Goal: Find specific page/section: Find specific page/section

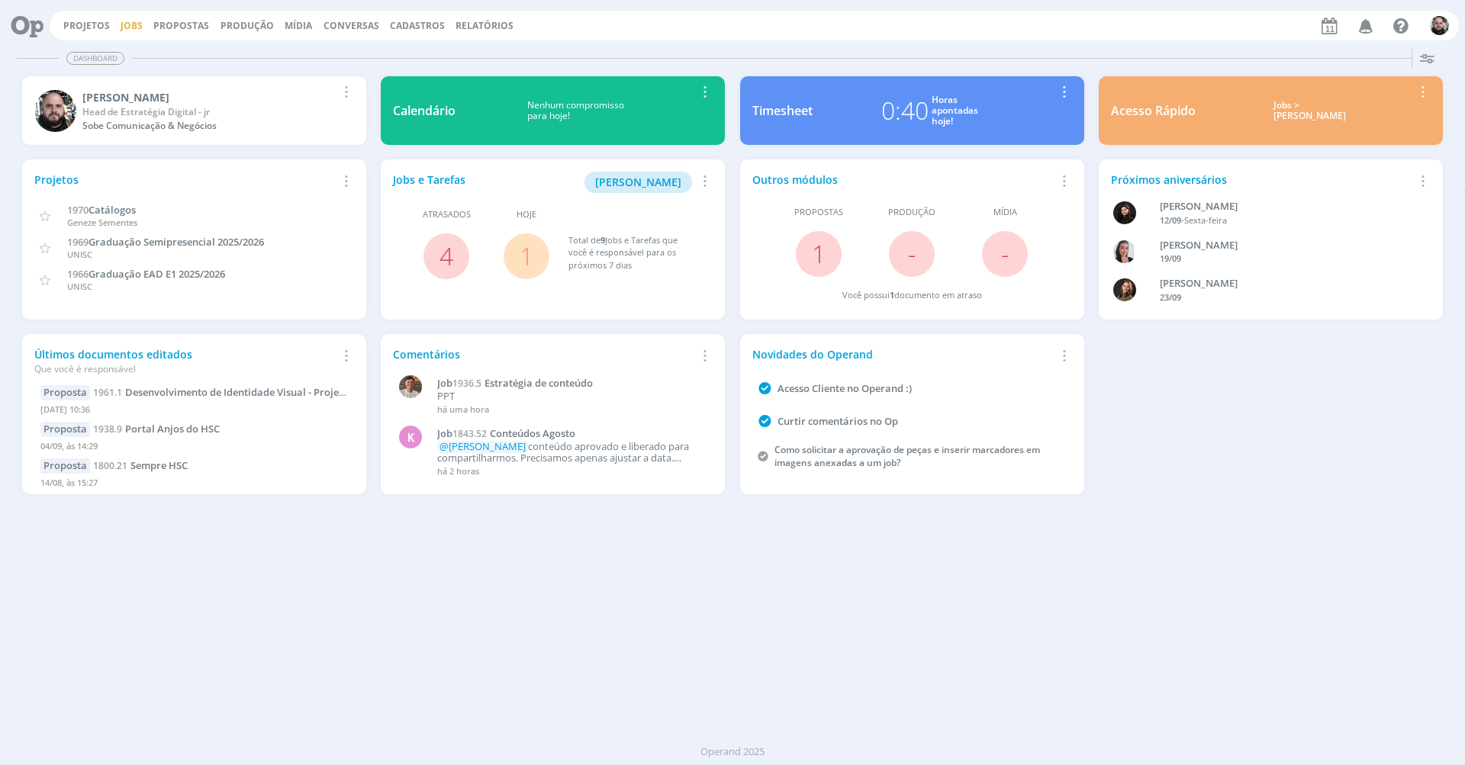
click at [140, 23] on link "Jobs" at bounding box center [132, 25] width 22 height 13
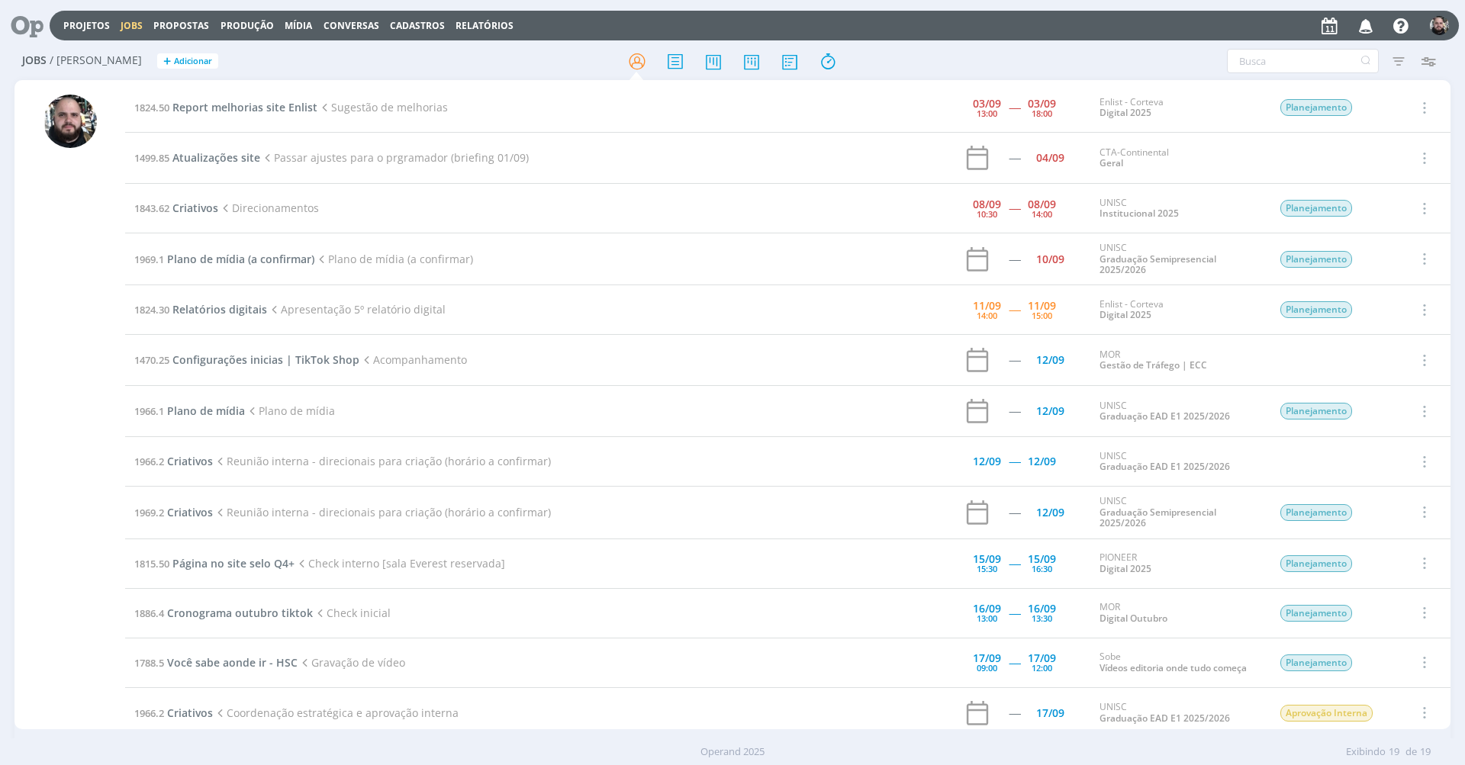
click at [471, 55] on h2 "Jobs / [PERSON_NAME] + Adicionar" at bounding box center [253, 59] width 463 height 32
click at [886, 52] on div at bounding box center [732, 60] width 478 height 27
click at [1155, 62] on div "Filtros Filtrar [GEOGRAPHIC_DATA] Tipo Jobs e Tarefas Data Personalizado a Situ…" at bounding box center [1211, 61] width 463 height 24
click at [1024, 52] on div "Filtros Filtrar [GEOGRAPHIC_DATA] Tipo Jobs e Tarefas Data Personalizado a Situ…" at bounding box center [1211, 61] width 463 height 24
click at [1115, 4] on header "Projetos Jobs Propostas Produção [GEOGRAPHIC_DATA] Conversas Cadastros Relatóri…" at bounding box center [732, 21] width 1465 height 43
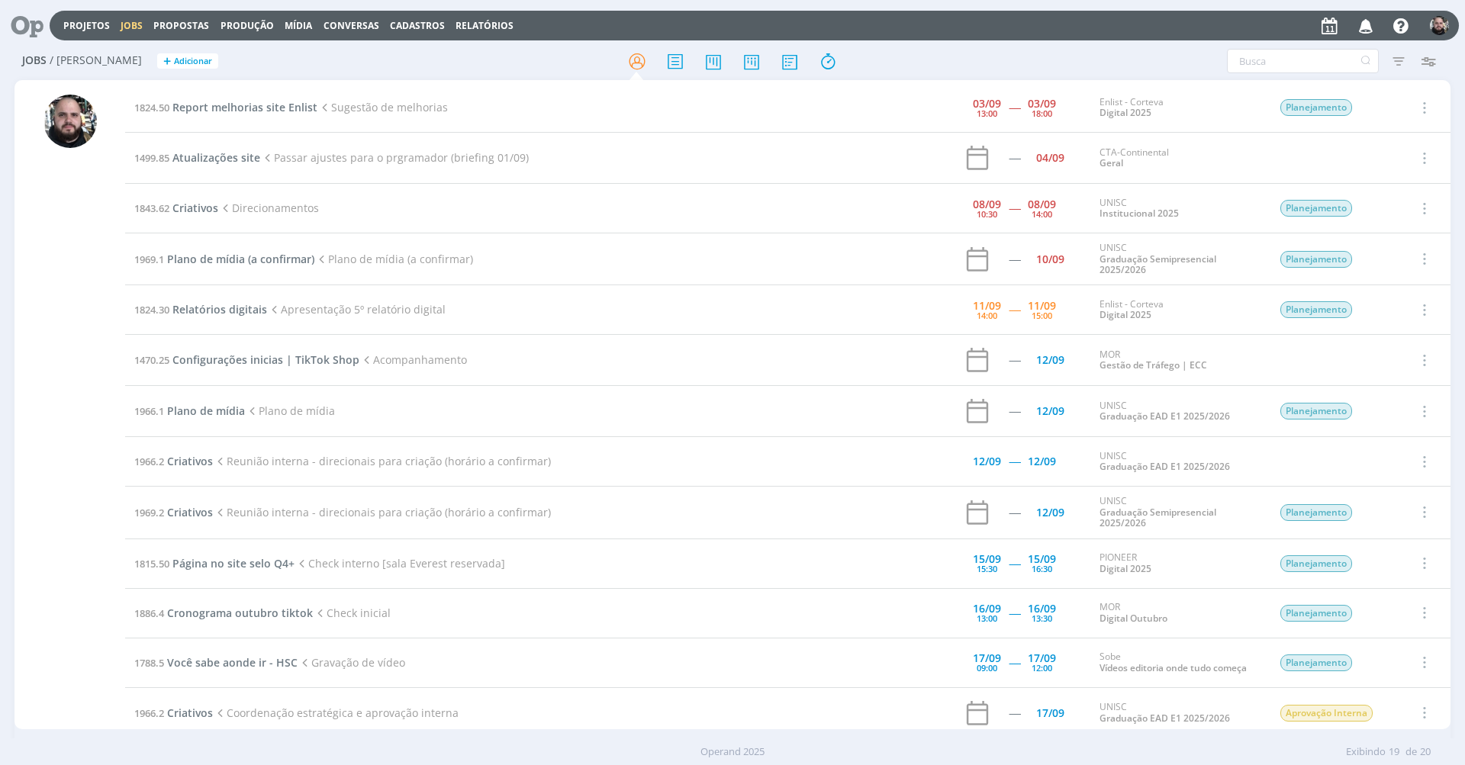
click at [455, 64] on h2 "Jobs / [PERSON_NAME] + Adicionar" at bounding box center [253, 59] width 463 height 32
click at [1170, 4] on header "Projetos Jobs Propostas Produção [GEOGRAPHIC_DATA] Conversas Cadastros Relatóri…" at bounding box center [732, 21] width 1465 height 43
drag, startPoint x: 1234, startPoint y: 3, endPoint x: 1256, endPoint y: 1, distance: 21.5
click at [1234, 3] on header "Projetos Jobs Propostas Produção [GEOGRAPHIC_DATA] Conversas Cadastros Relatóri…" at bounding box center [732, 21] width 1465 height 43
click at [449, 81] on div "1824.50 Report melhorias site Enlist Sugestão de melhorias [DATE] 13:00 ----- […" at bounding box center [732, 404] width 1436 height 649
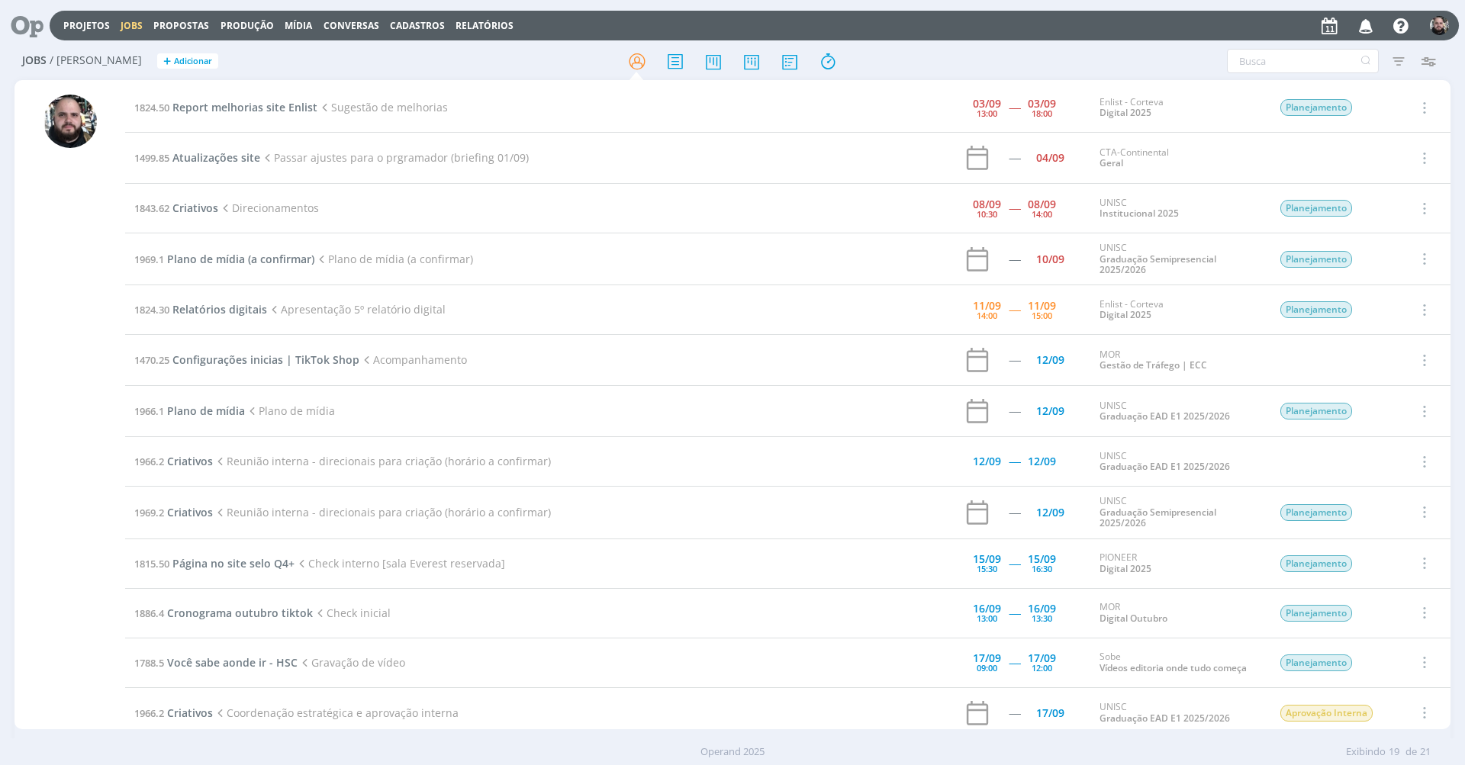
click at [328, 66] on h2 "Jobs / [PERSON_NAME] + Adicionar" at bounding box center [253, 59] width 463 height 32
click at [366, 74] on div "Jobs / [PERSON_NAME] + Adicionar" at bounding box center [253, 62] width 478 height 38
click at [303, 47] on h2 "Jobs / [PERSON_NAME] + Adicionar" at bounding box center [253, 59] width 463 height 32
click at [492, 66] on div "Jobs / [PERSON_NAME] + Adicionar" at bounding box center [253, 62] width 478 height 38
click at [560, 70] on div at bounding box center [732, 60] width 478 height 27
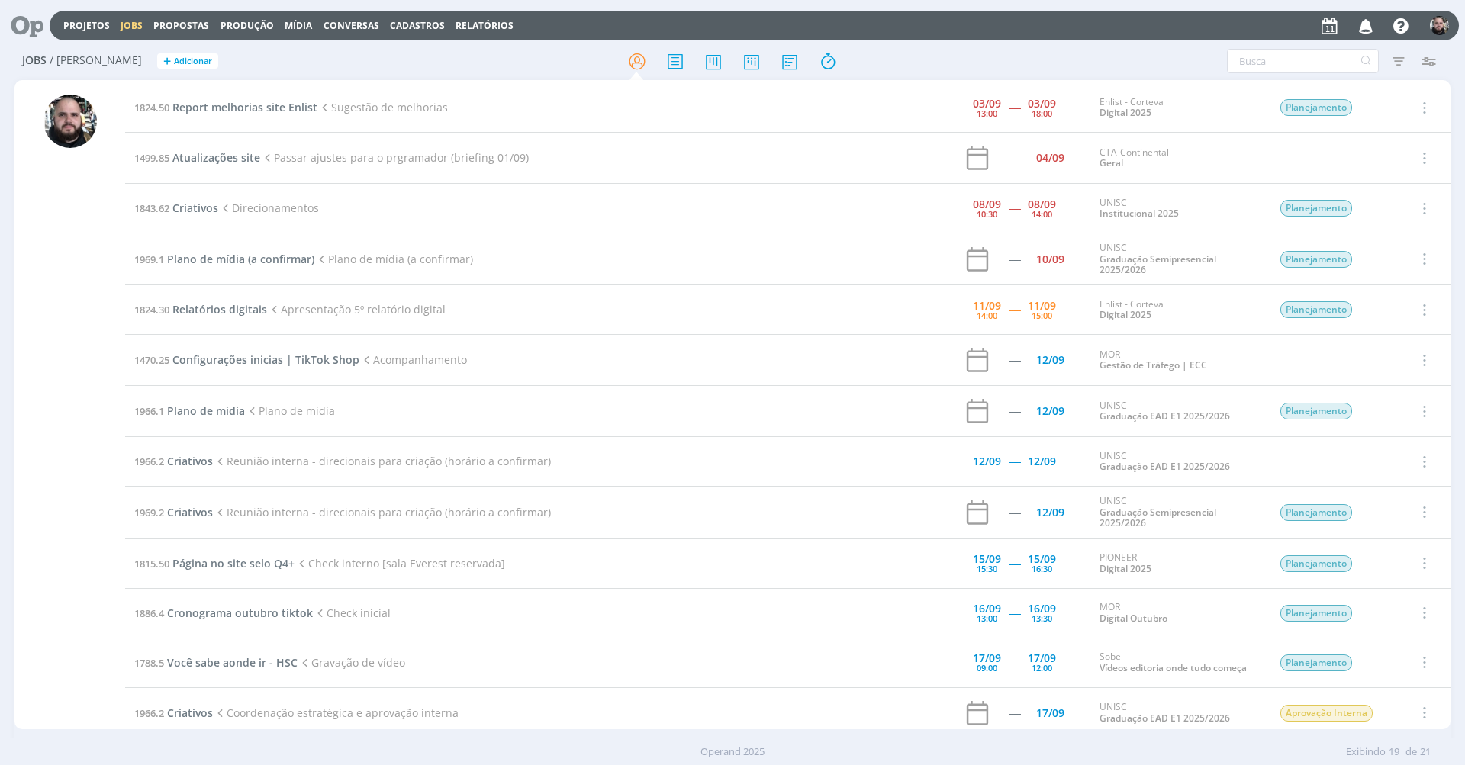
click at [1056, 9] on div "Projetos Jobs Propostas Produção [GEOGRAPHIC_DATA] Conversas Cadastros Relatóri…" at bounding box center [732, 24] width 1453 height 37
click at [1156, 1] on header "Projetos Jobs Propostas Produção [GEOGRAPHIC_DATA] Conversas Cadastros Relatóri…" at bounding box center [732, 21] width 1465 height 43
click at [953, 52] on div at bounding box center [732, 60] width 478 height 27
